Goal: Information Seeking & Learning: Learn about a topic

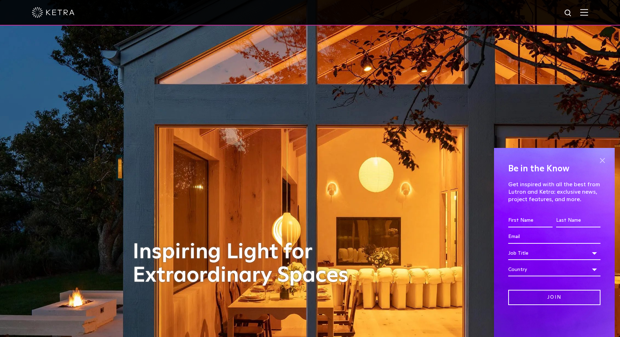
click at [600, 159] on span at bounding box center [602, 160] width 11 height 11
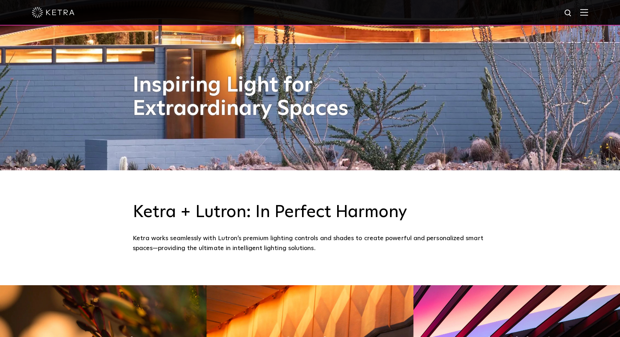
scroll to position [153, 0]
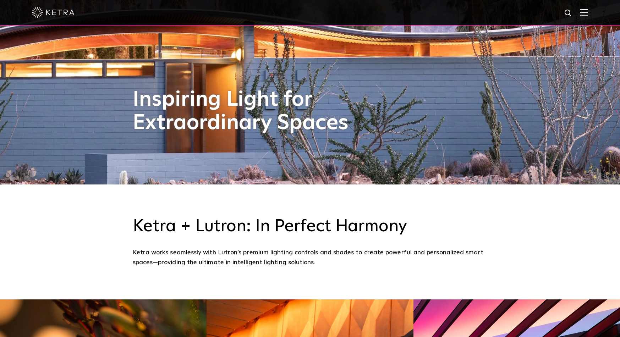
click at [588, 12] on img at bounding box center [584, 12] width 8 height 7
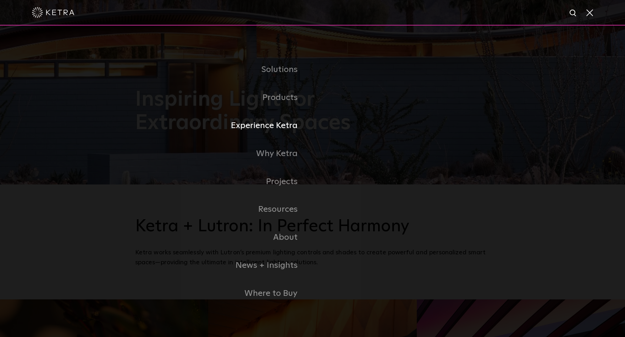
click at [249, 125] on link "Experience Ketra" at bounding box center [223, 126] width 177 height 28
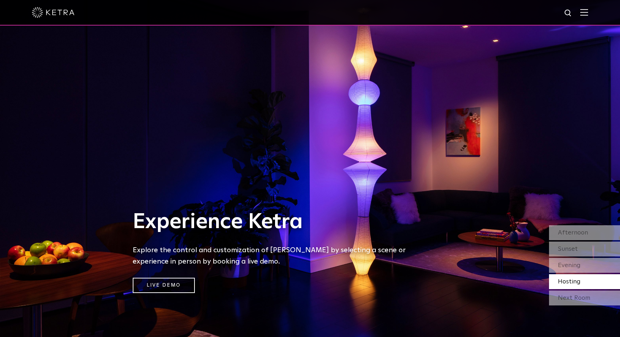
click at [579, 282] on span "Hosting" at bounding box center [569, 281] width 23 height 6
click at [587, 297] on div "Next Room" at bounding box center [584, 297] width 71 height 15
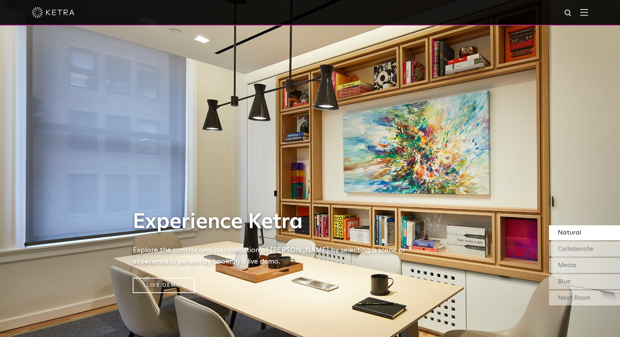
click at [590, 234] on div "Natural" at bounding box center [584, 232] width 71 height 15
click at [588, 249] on span "Collaborate" at bounding box center [575, 249] width 35 height 6
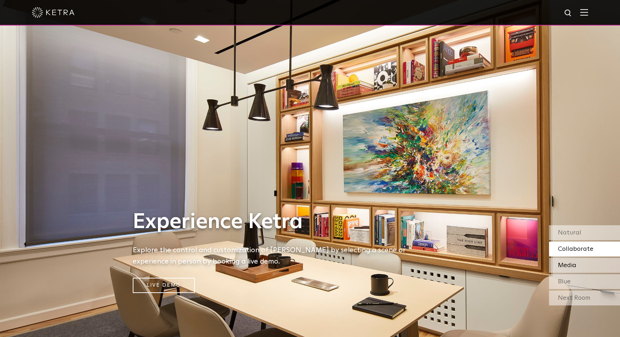
click at [588, 263] on div "Media" at bounding box center [584, 265] width 71 height 15
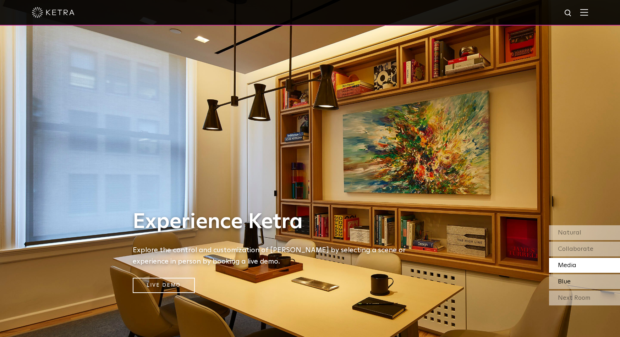
click at [587, 280] on div "Blue" at bounding box center [584, 281] width 71 height 15
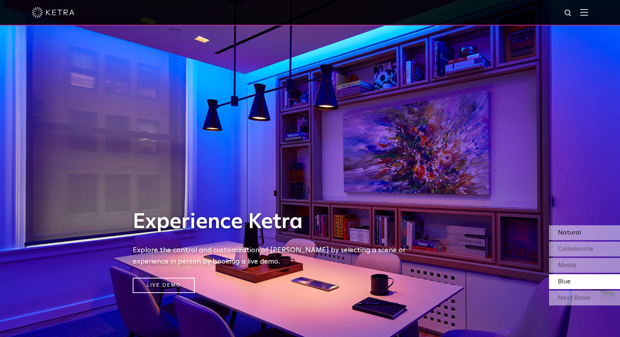
click at [589, 232] on div "Natural" at bounding box center [584, 232] width 71 height 15
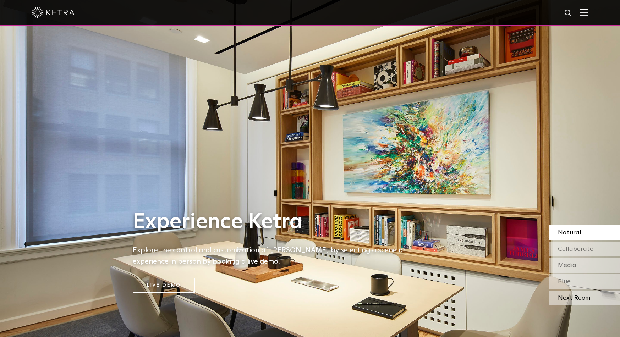
click at [573, 295] on div "Next Room" at bounding box center [584, 297] width 71 height 15
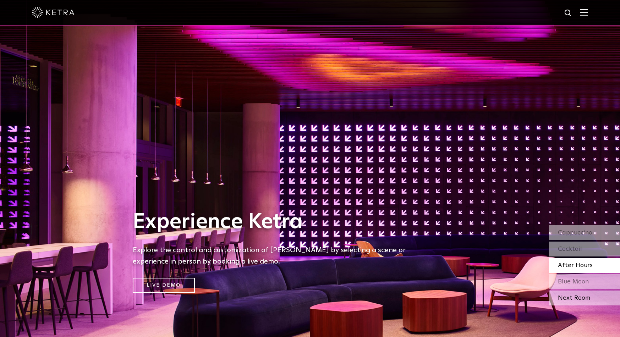
click at [579, 294] on div "Next Room" at bounding box center [584, 297] width 71 height 15
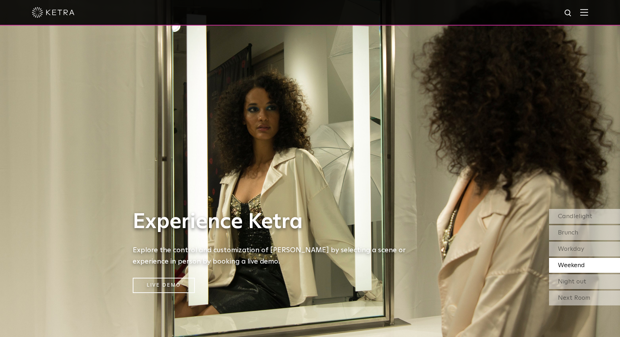
click at [579, 294] on div "Next Room" at bounding box center [584, 297] width 71 height 15
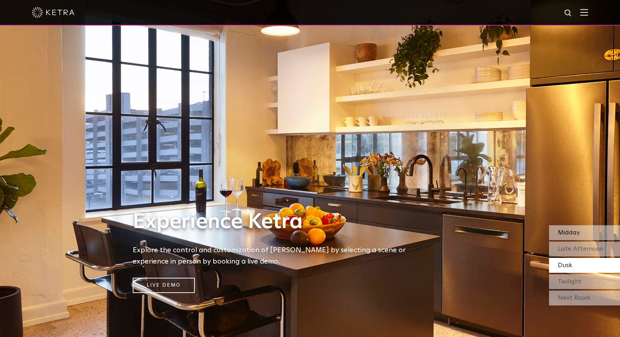
click at [572, 232] on span "Midday" at bounding box center [569, 232] width 22 height 6
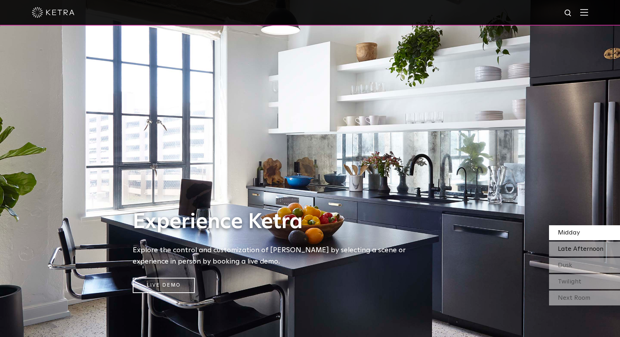
click at [582, 251] on span "Late Afternoon" at bounding box center [580, 249] width 45 height 6
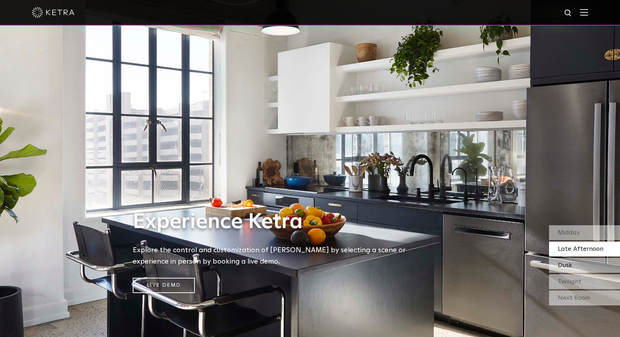
click at [594, 266] on div "Dusk" at bounding box center [584, 265] width 71 height 15
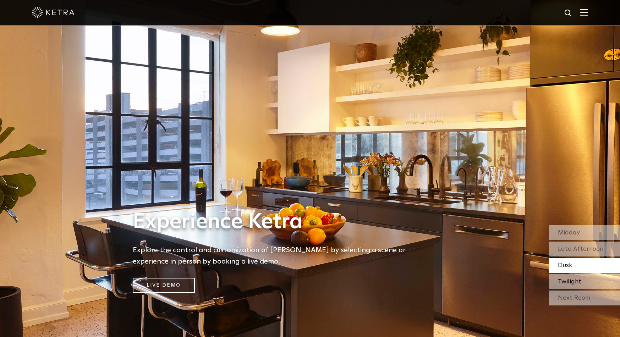
click at [584, 283] on div "Twilight" at bounding box center [584, 281] width 71 height 15
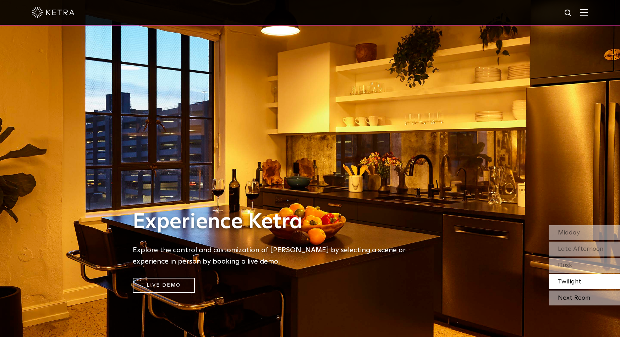
click at [578, 294] on div "Next Room" at bounding box center [584, 297] width 71 height 15
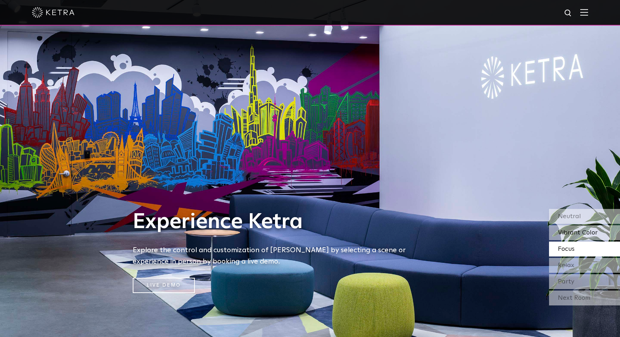
click at [583, 233] on span "Vibrant Color" at bounding box center [578, 232] width 40 height 6
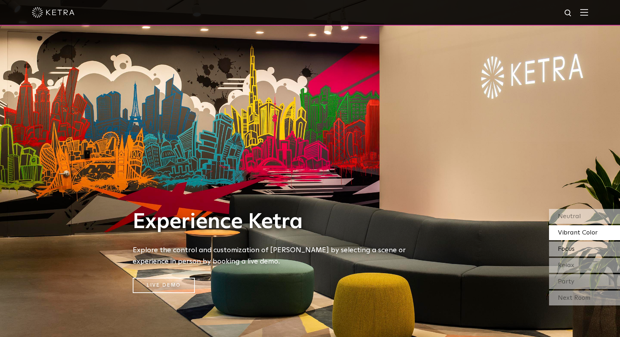
click at [574, 248] on div "Focus" at bounding box center [584, 249] width 71 height 15
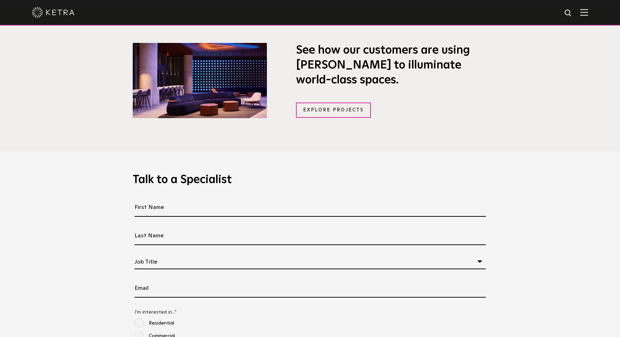
scroll to position [536, 0]
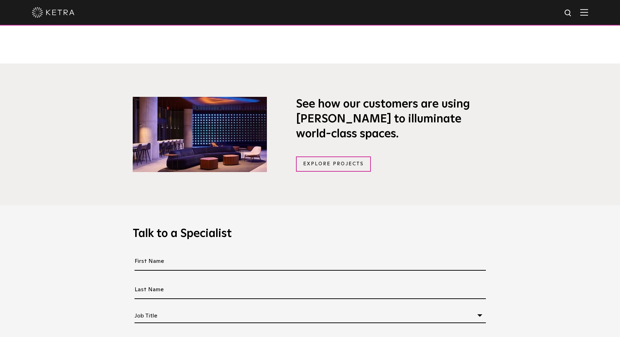
drag, startPoint x: 344, startPoint y: 163, endPoint x: 125, endPoint y: 193, distance: 220.5
click at [344, 163] on link "Explore Projects" at bounding box center [333, 163] width 75 height 15
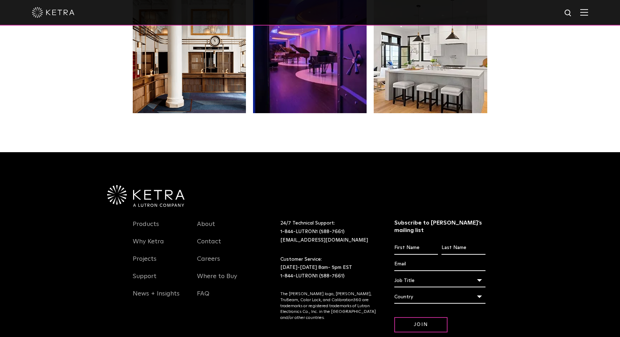
scroll to position [1490, 0]
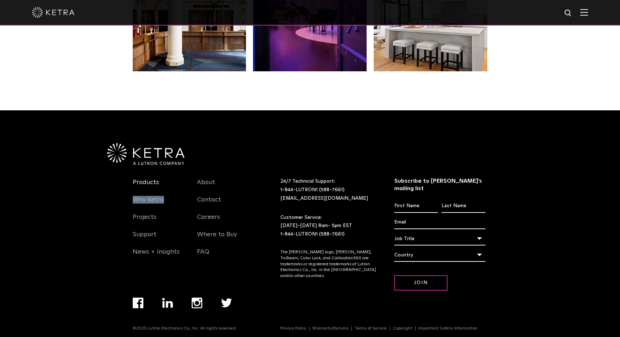
click at [150, 183] on link "Products" at bounding box center [146, 186] width 26 height 16
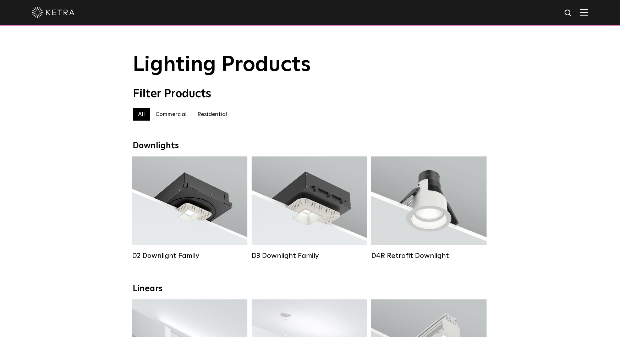
click at [223, 113] on label "Residential" at bounding box center [212, 114] width 40 height 13
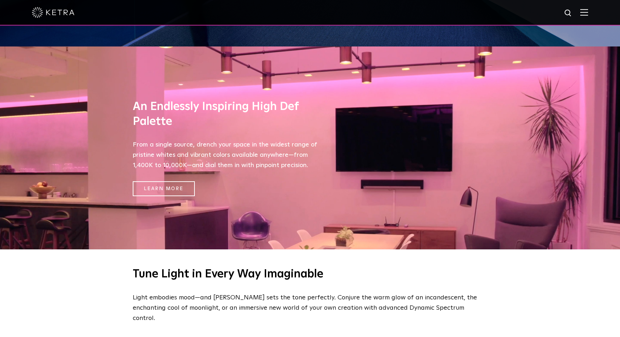
scroll to position [82, 0]
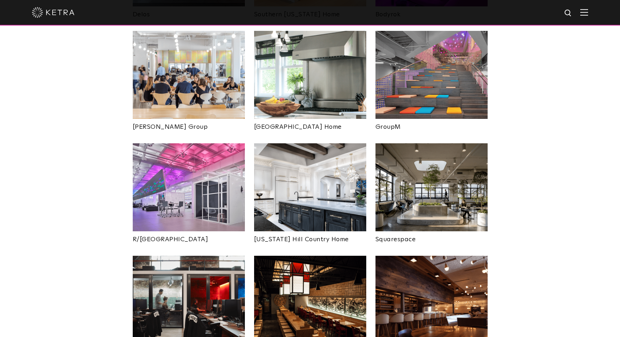
scroll to position [1221, 0]
